Goal: Check status: Check status

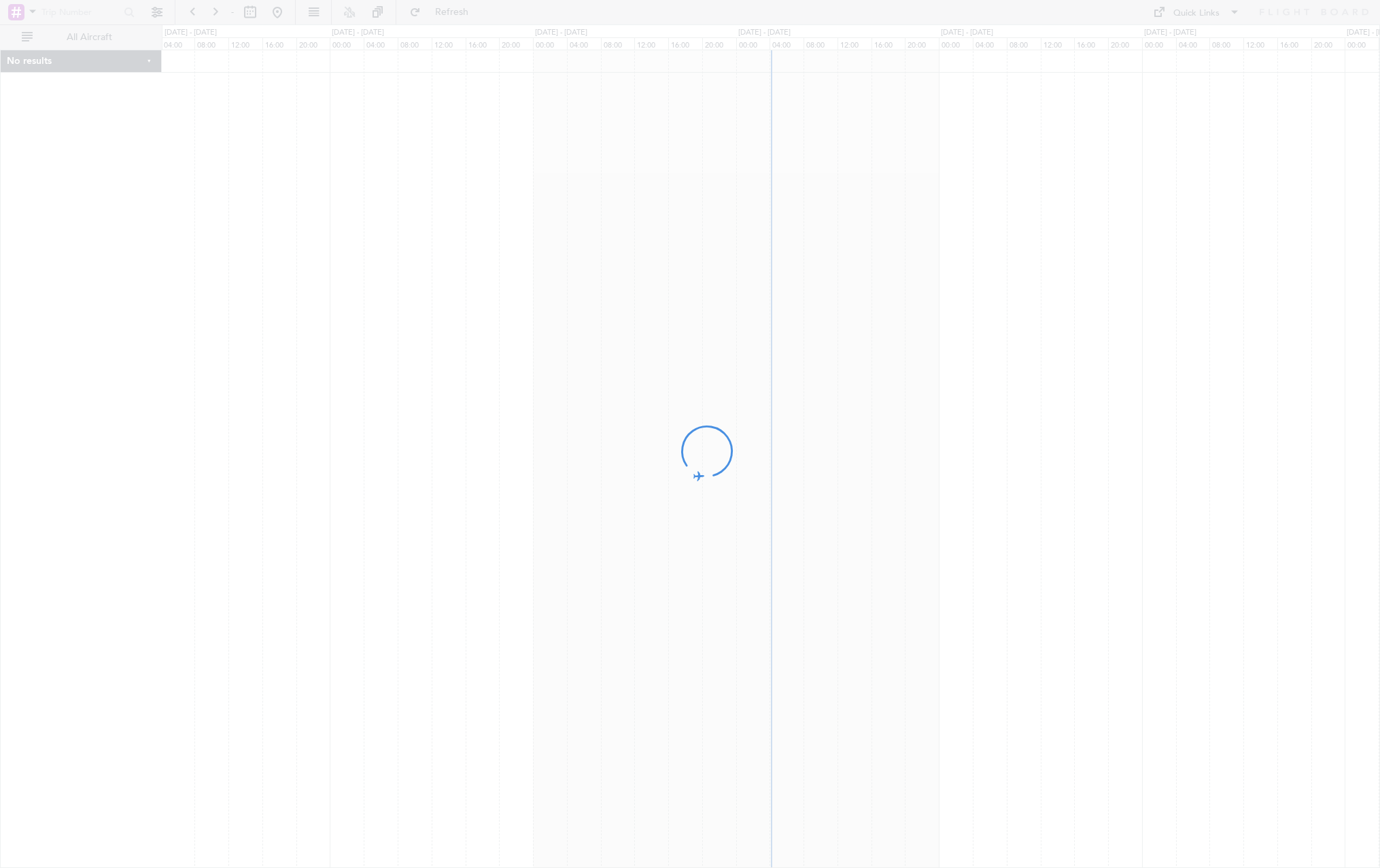
drag, startPoint x: 774, startPoint y: 323, endPoint x: 583, endPoint y: 341, distance: 191.8
click at [583, 341] on div at bounding box center [690, 434] width 1380 height 868
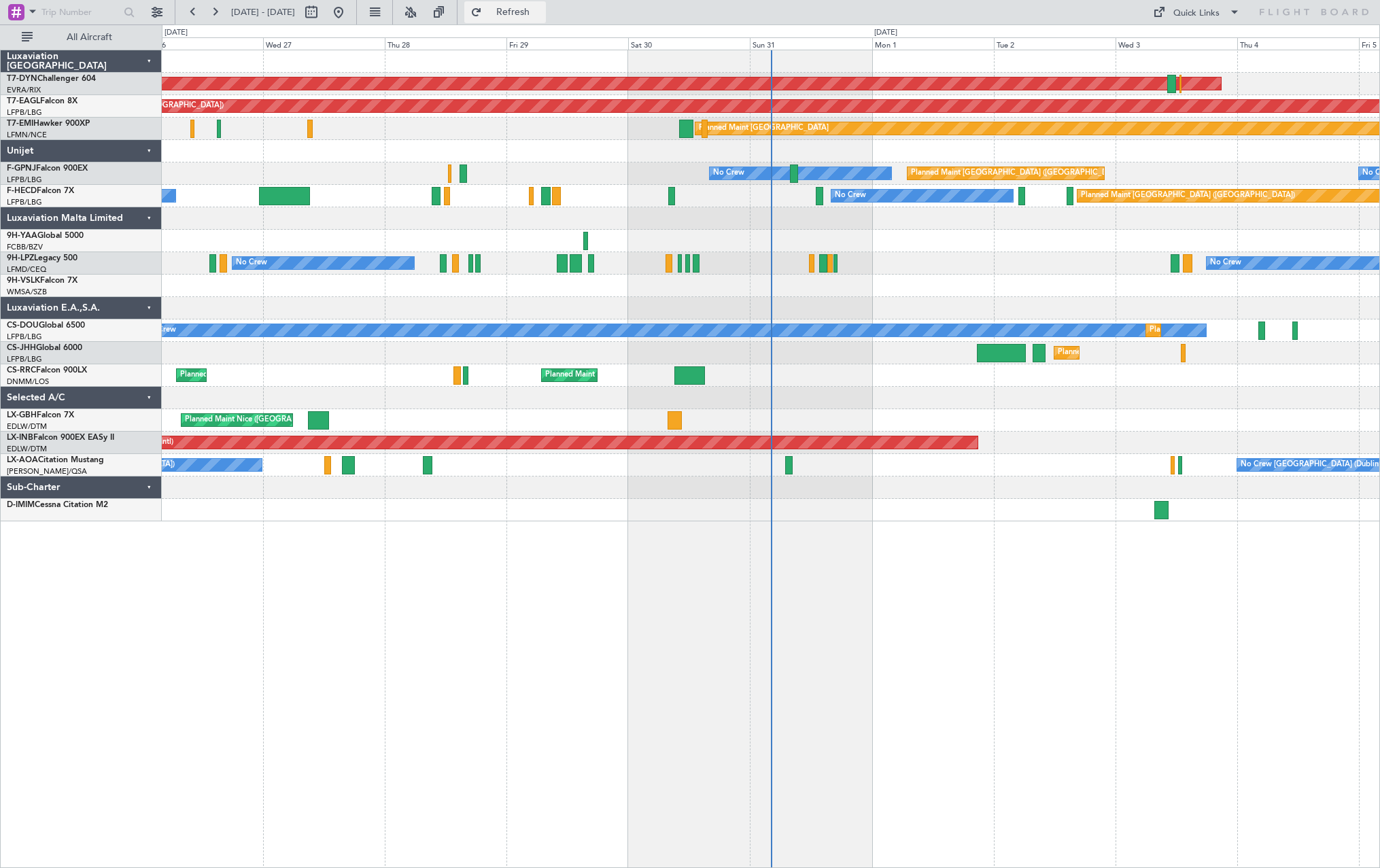
click at [542, 14] on span "Refresh" at bounding box center [513, 12] width 57 height 9
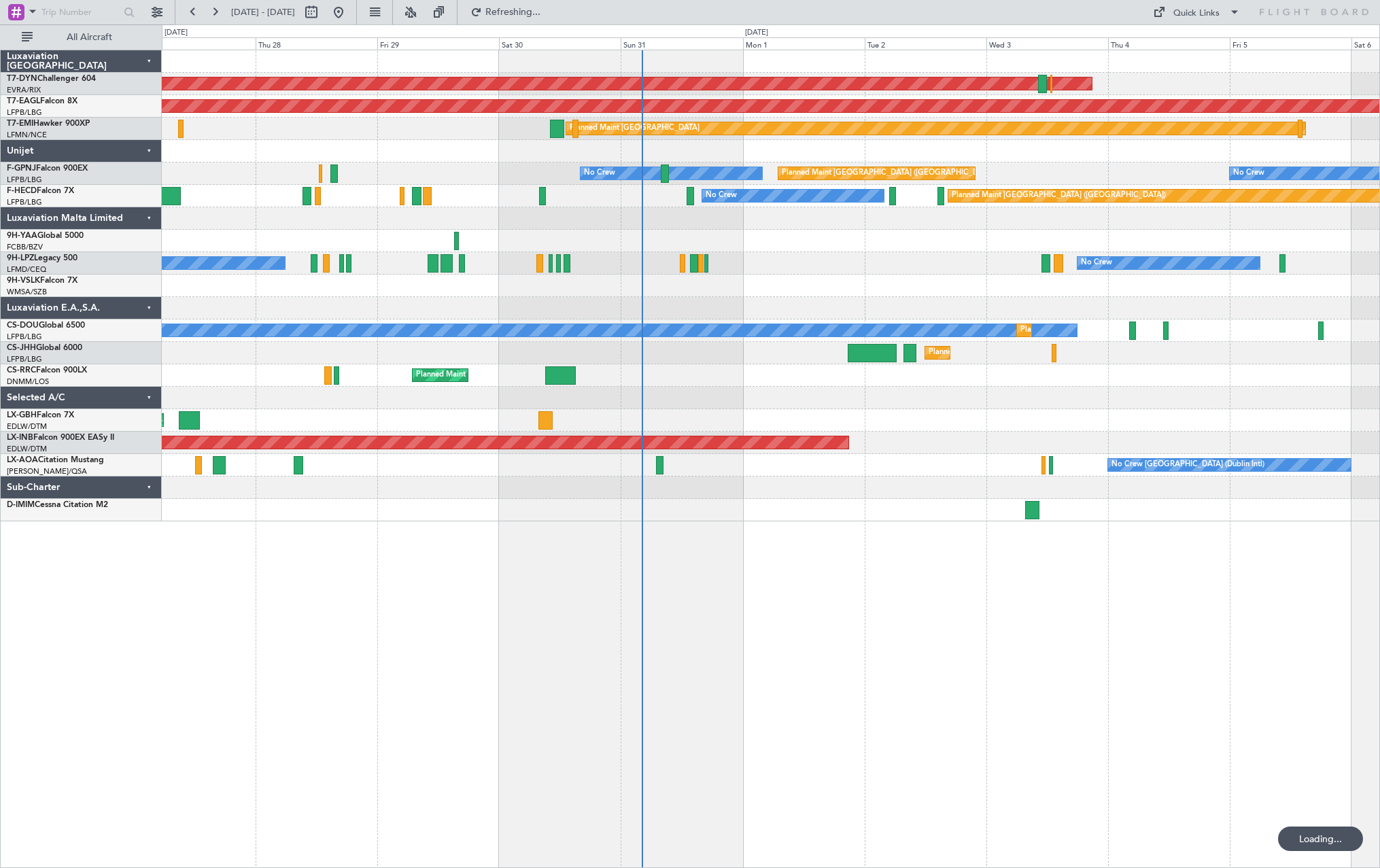
click at [513, 422] on div "Planned Maint Nice ([GEOGRAPHIC_DATA])" at bounding box center [770, 421] width 1218 height 23
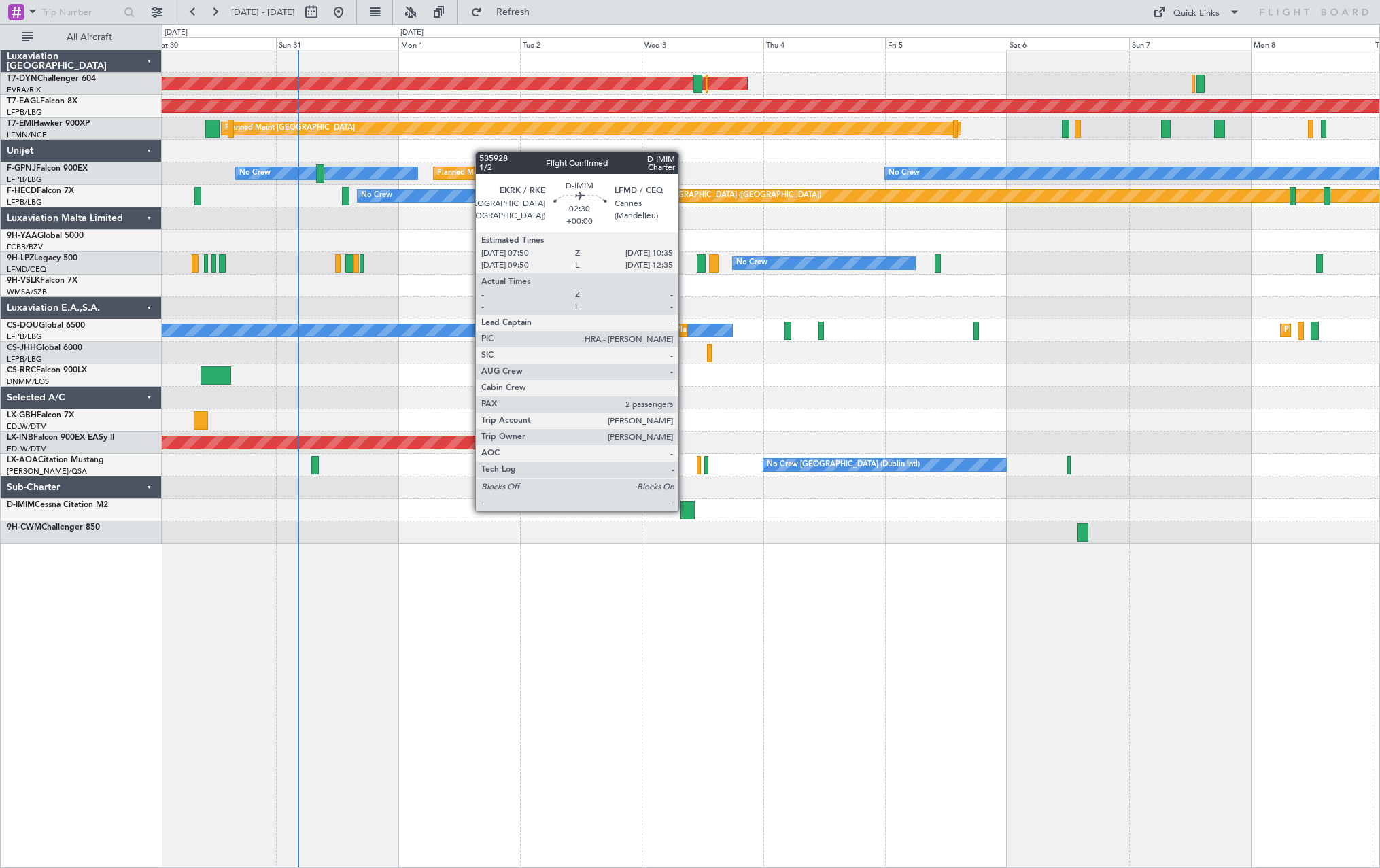
click at [684, 510] on div at bounding box center [688, 511] width 14 height 19
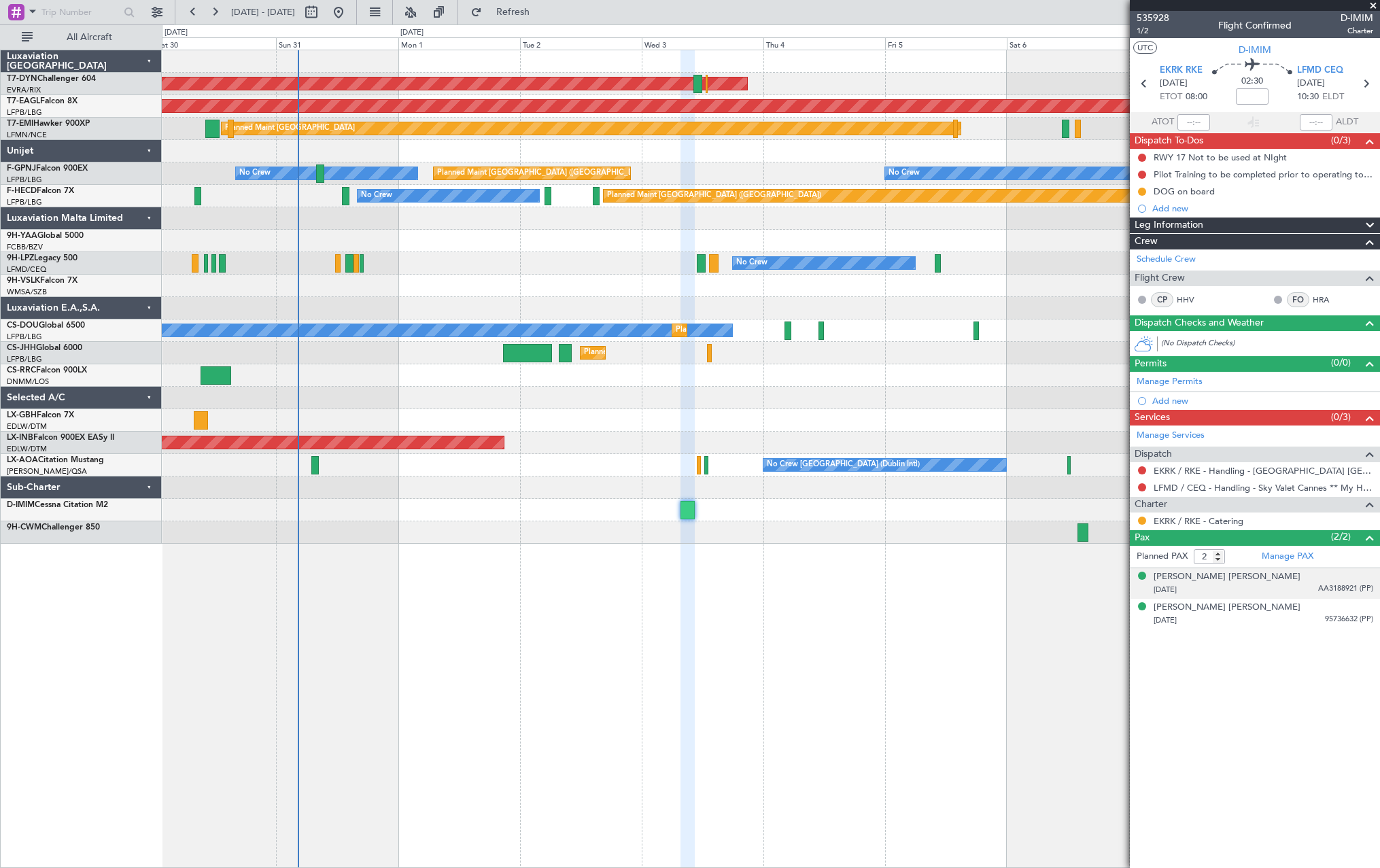
click at [1270, 581] on div "[PERSON_NAME] [PERSON_NAME] [DATE] AA3188921 (PP)" at bounding box center [1263, 583] width 219 height 26
click at [1283, 639] on div "[PERSON_NAME] [PERSON_NAME] [DATE] 95736632 (PP)" at bounding box center [1263, 647] width 219 height 26
click at [1227, 577] on div "[PERSON_NAME] [PERSON_NAME]" at bounding box center [1227, 577] width 147 height 14
click at [1304, 643] on div "[PERSON_NAME] [PERSON_NAME] [DATE] 95736632 (PP)" at bounding box center [1263, 647] width 219 height 26
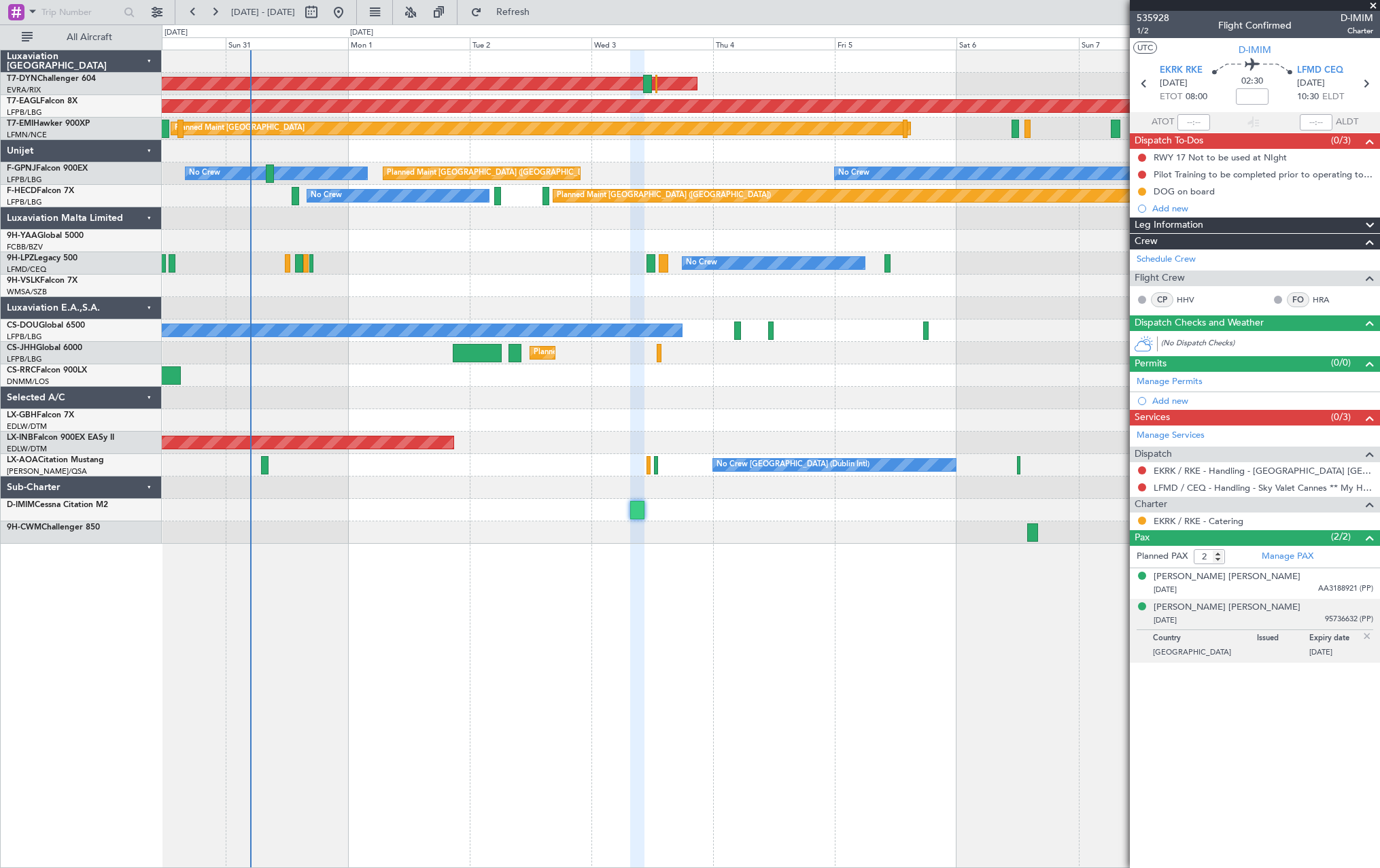
click at [844, 419] on div "AOG Maint Riga (Riga Intl) Grounded [US_STATE] ([GEOGRAPHIC_DATA]) Planned Main…" at bounding box center [770, 297] width 1218 height 493
